Goal: Task Accomplishment & Management: Use online tool/utility

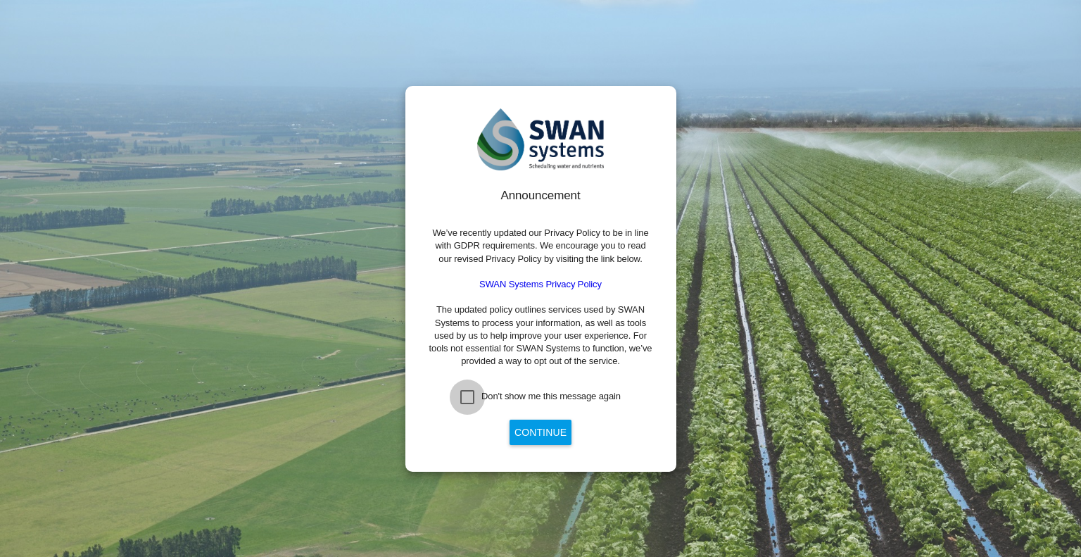
click at [465, 396] on div "Don't show me this message again" at bounding box center [467, 397] width 14 height 14
click at [527, 431] on button "Continue" at bounding box center [541, 432] width 62 height 25
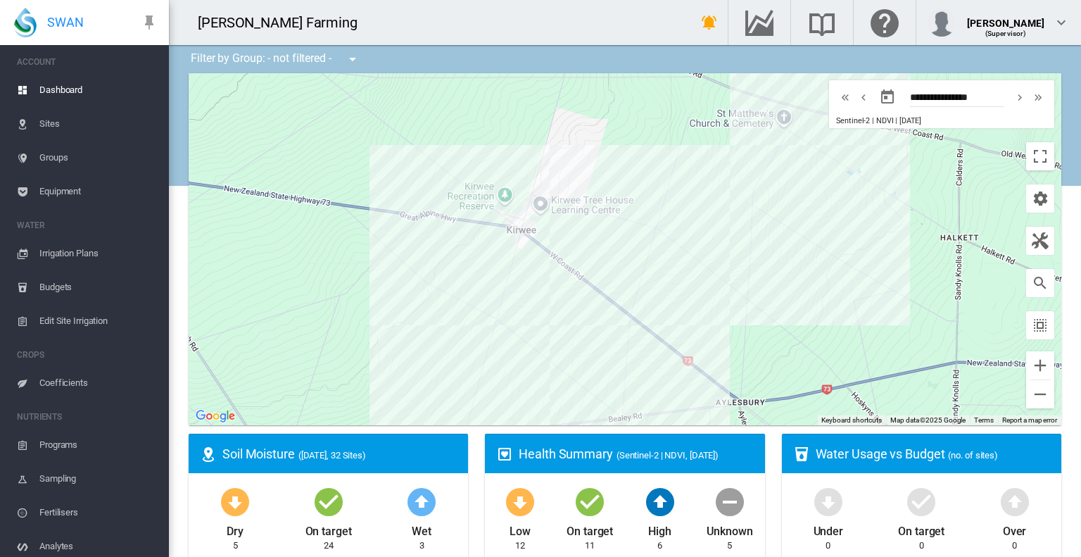
click at [625, 534] on div "High 6" at bounding box center [660, 518] width 70 height 68
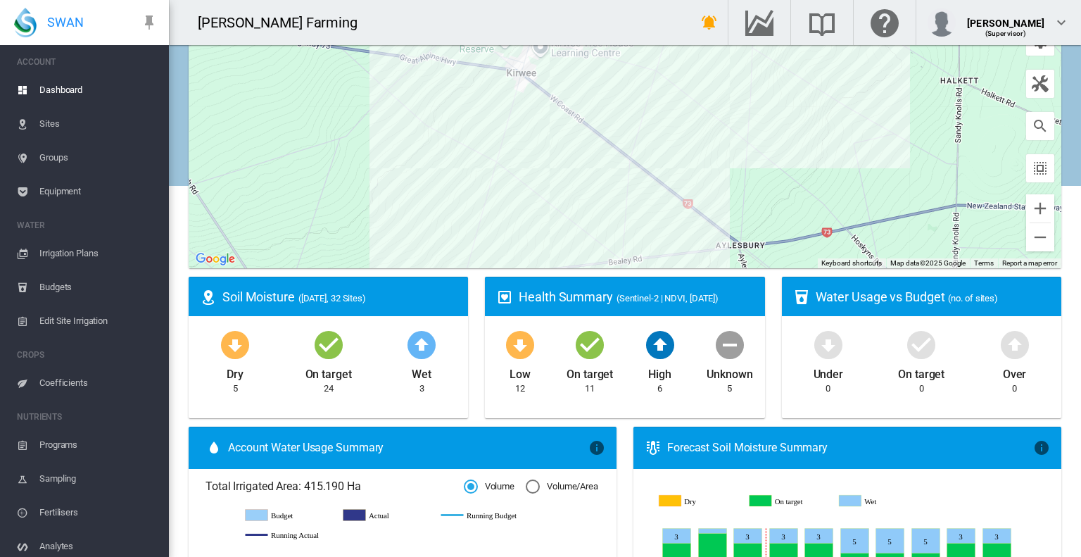
scroll to position [79, 0]
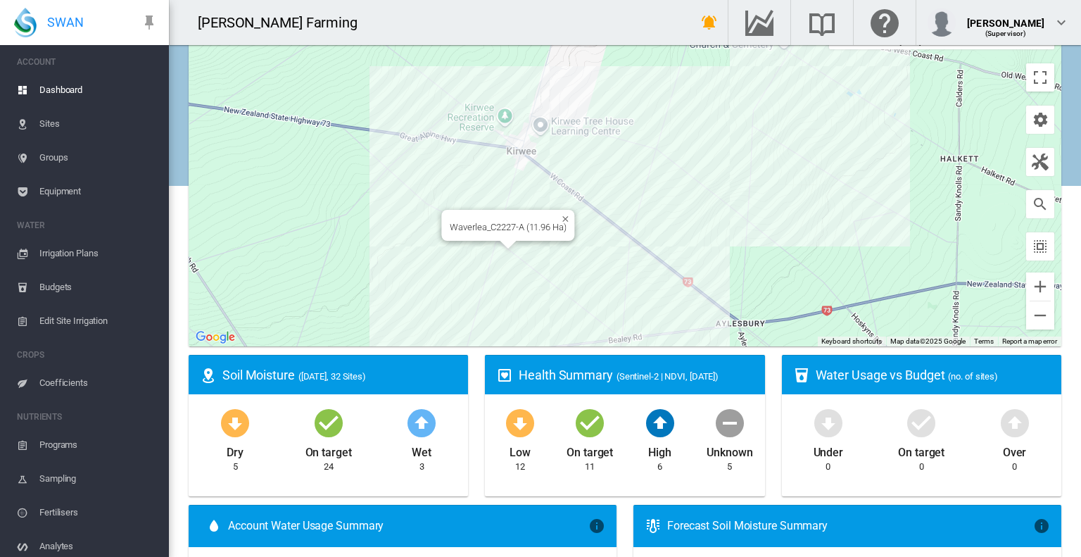
click at [504, 246] on div at bounding box center [509, 245] width 18 height 8
click at [504, 246] on div at bounding box center [625, 170] width 873 height 352
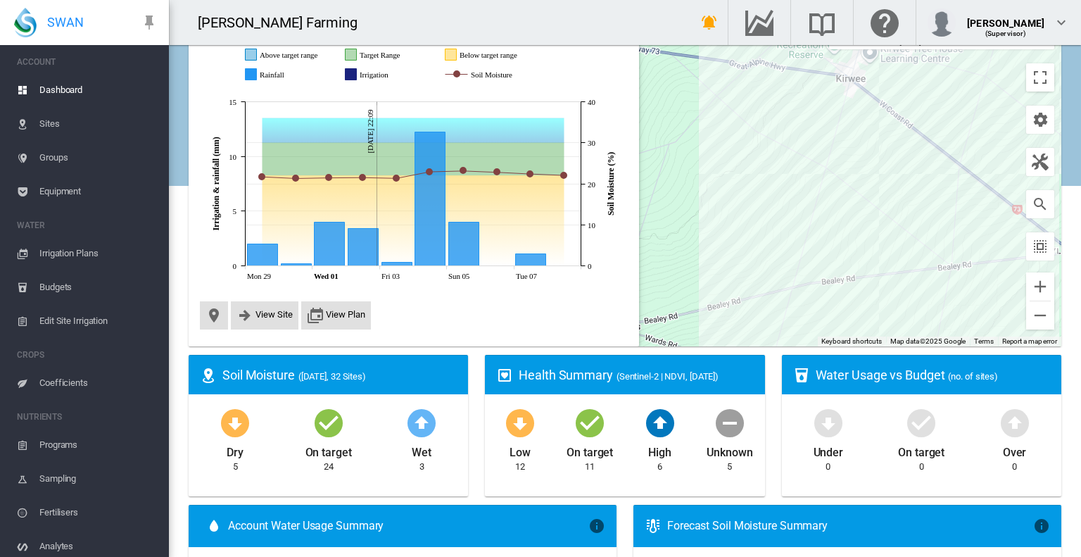
scroll to position [28, 0]
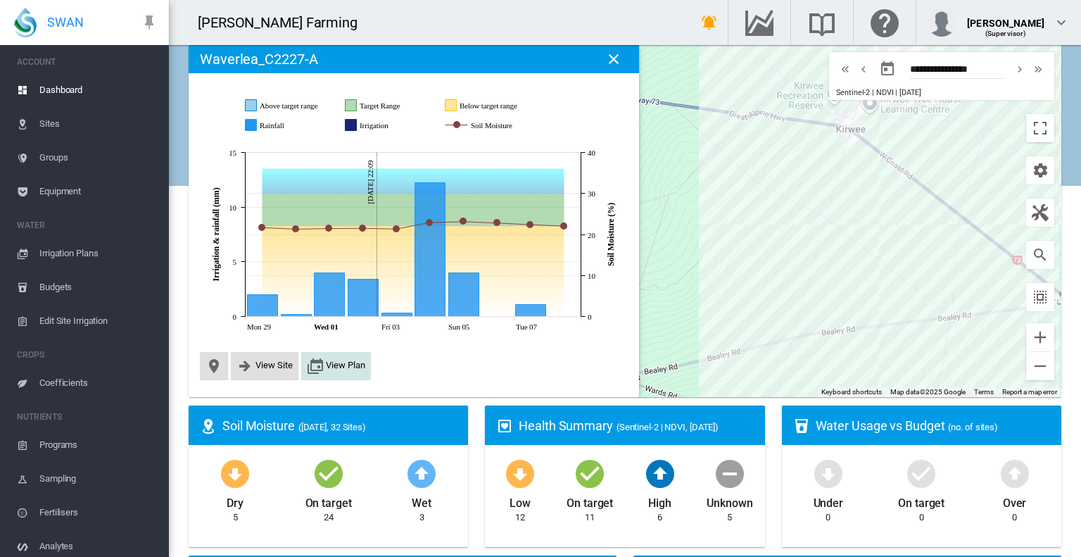
click at [348, 368] on span "View Plan" at bounding box center [345, 365] width 39 height 11
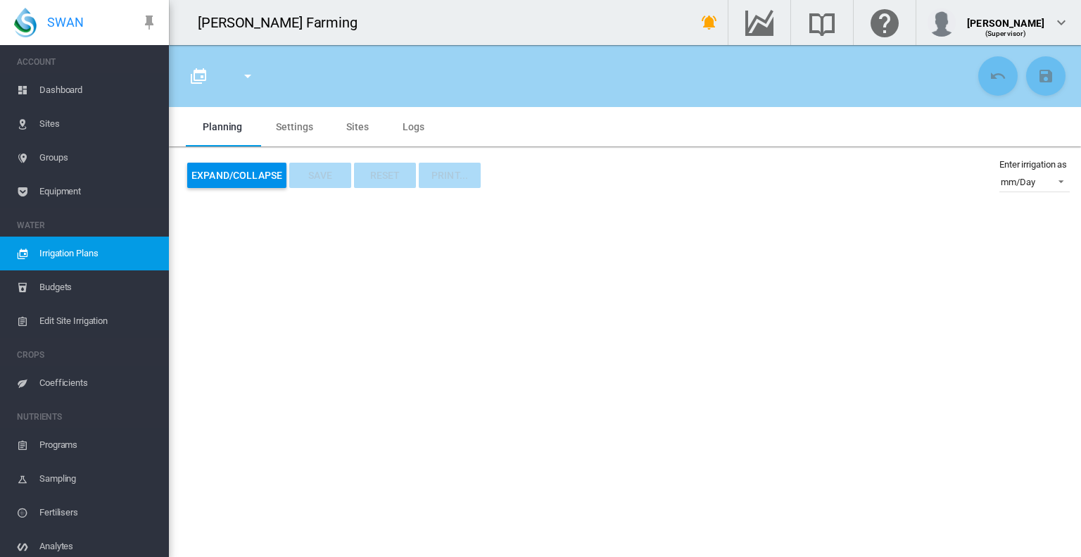
click at [62, 89] on span "Dashboard" at bounding box center [98, 90] width 118 height 34
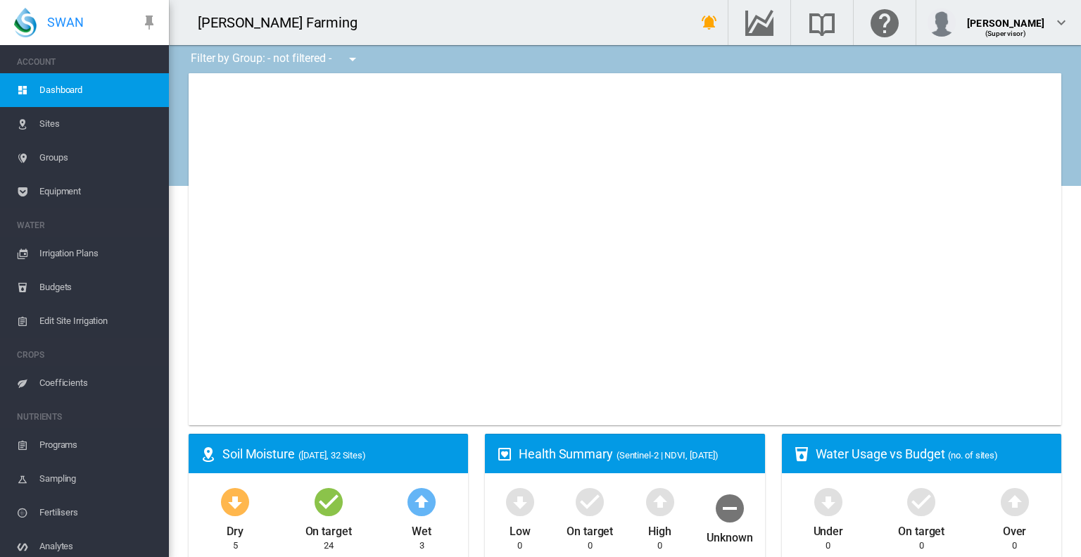
type input "**********"
